Goal: Task Accomplishment & Management: Complete application form

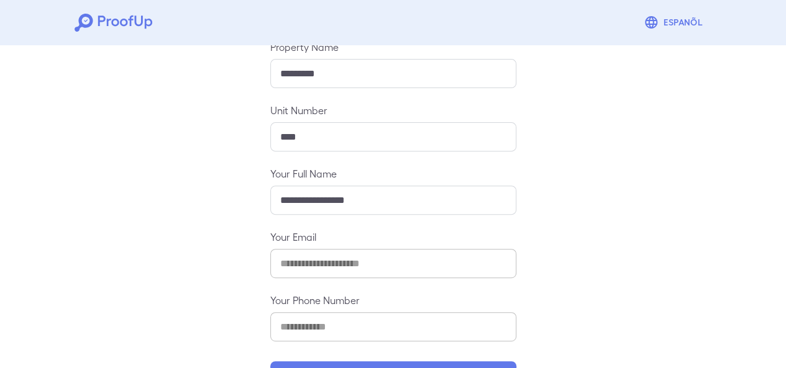
scroll to position [194, 0]
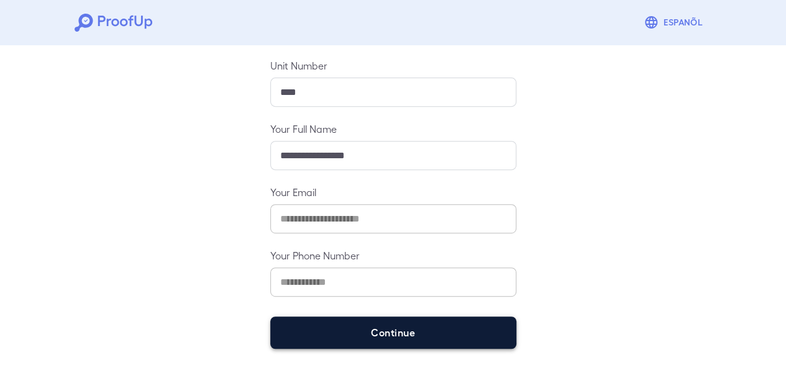
click at [392, 326] on button "Continue" at bounding box center [393, 333] width 246 height 32
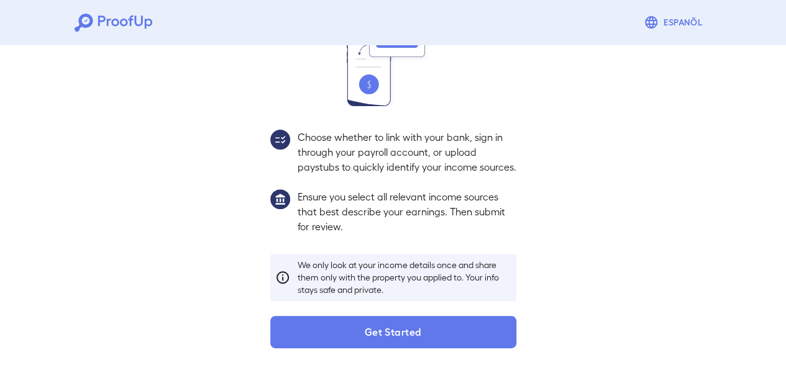
scroll to position [176, 0]
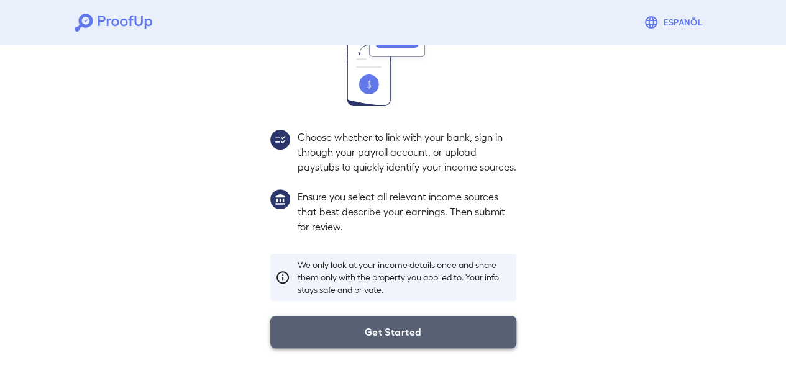
click at [438, 328] on button "Get Started" at bounding box center [393, 332] width 246 height 32
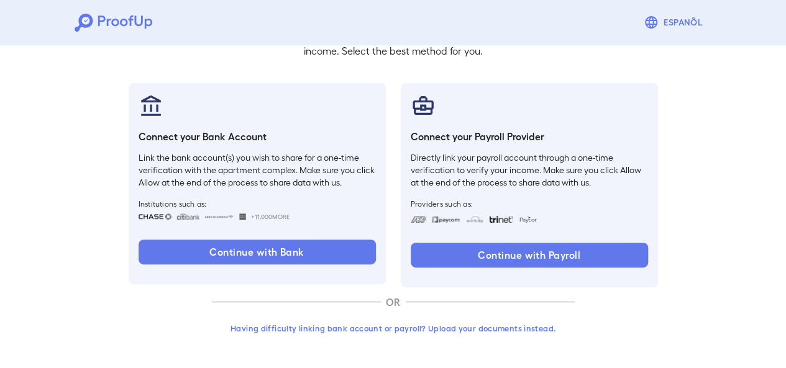
click at [93, 177] on div "Go back How Would You Like to Verify Your Income? There are multiple ways you c…" at bounding box center [393, 151] width 786 height 435
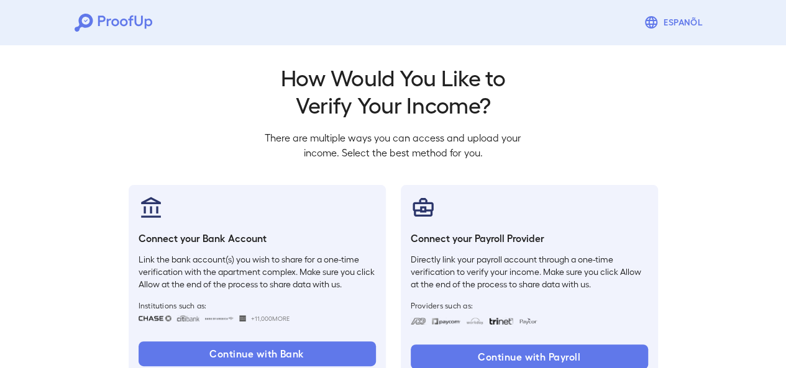
scroll to position [0, 0]
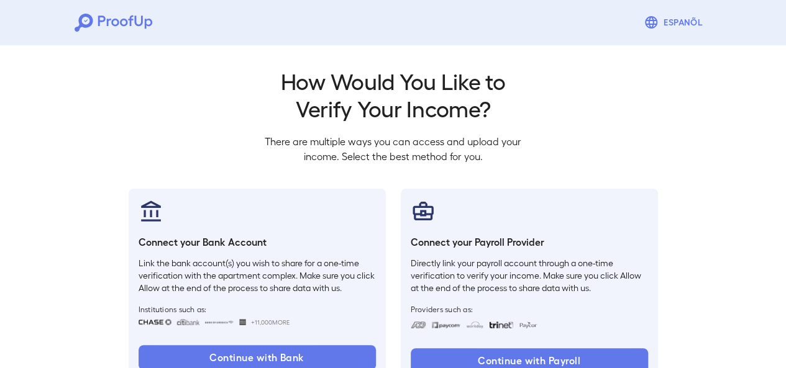
click at [207, 94] on div "Go back How Would You Like to Verify Your Income? There are multiple ways you c…" at bounding box center [393, 261] width 559 height 388
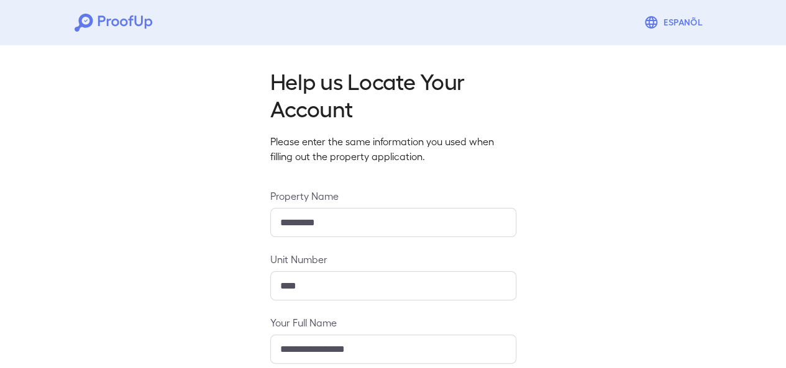
click at [150, 140] on div "**********" at bounding box center [393, 301] width 786 height 523
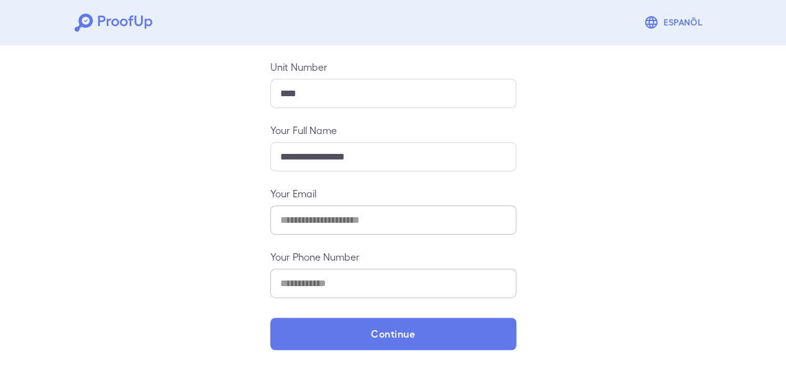
scroll to position [194, 0]
